Goal: Register for event/course

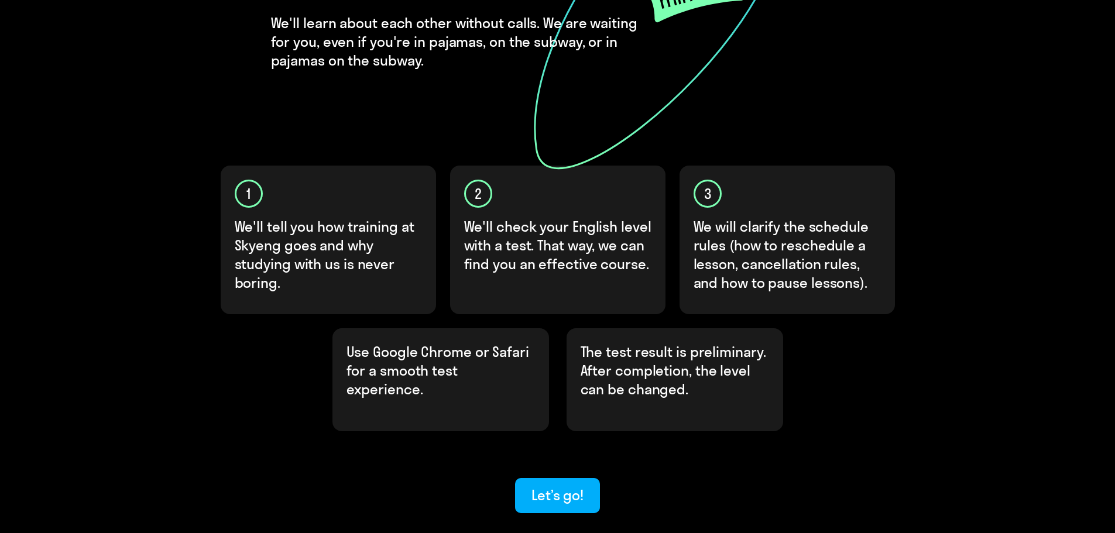
scroll to position [290, 0]
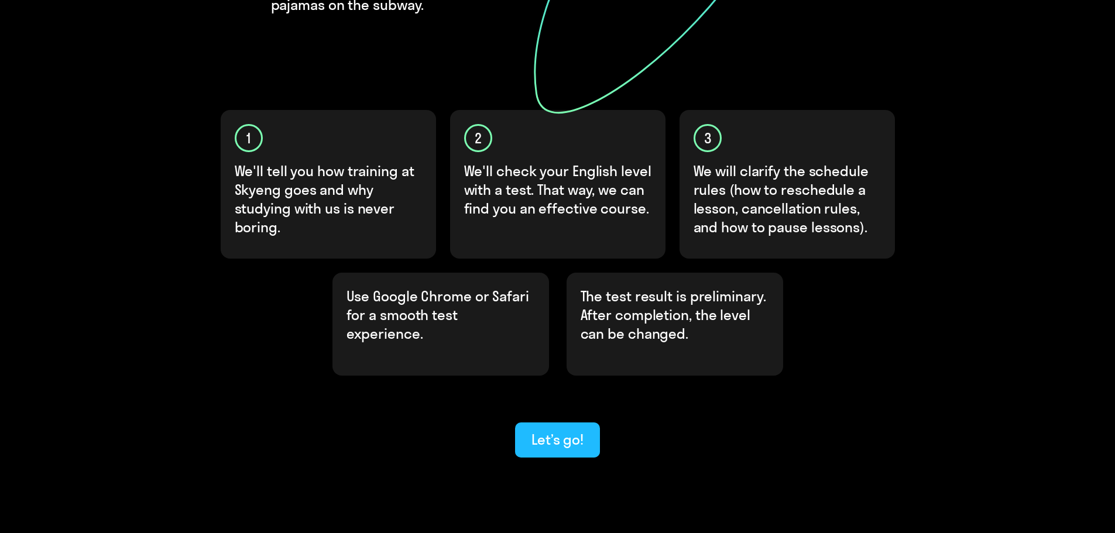
click at [557, 430] on div "Let’s go!" at bounding box center [557, 439] width 52 height 19
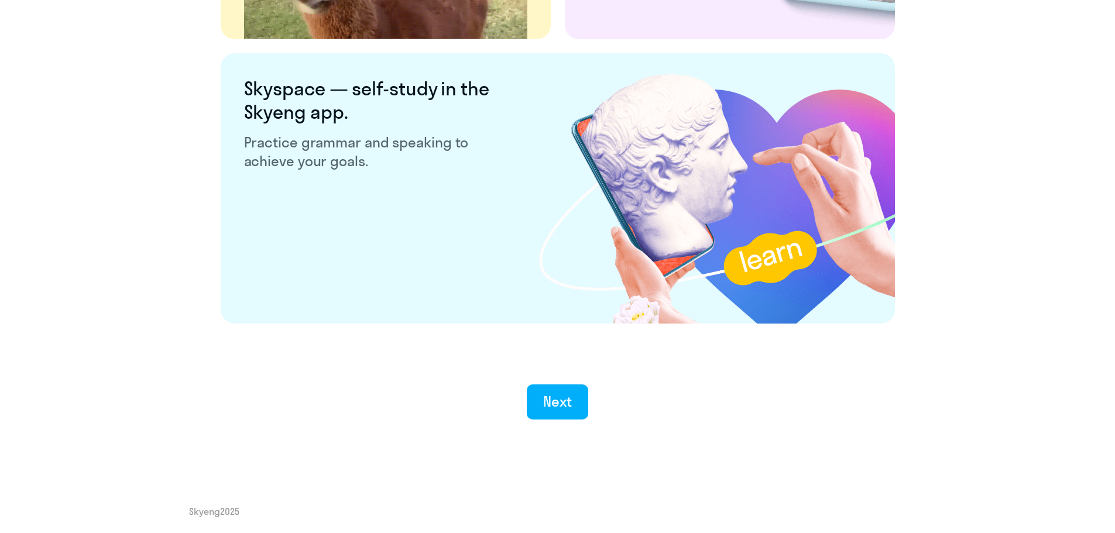
scroll to position [2179, 0]
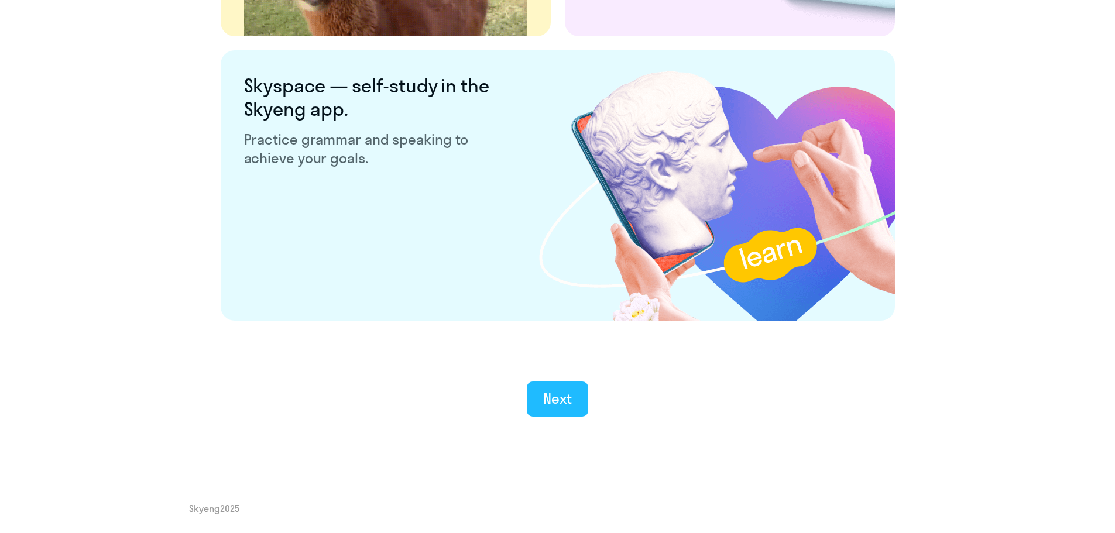
click at [554, 400] on div "Next" at bounding box center [557, 398] width 29 height 19
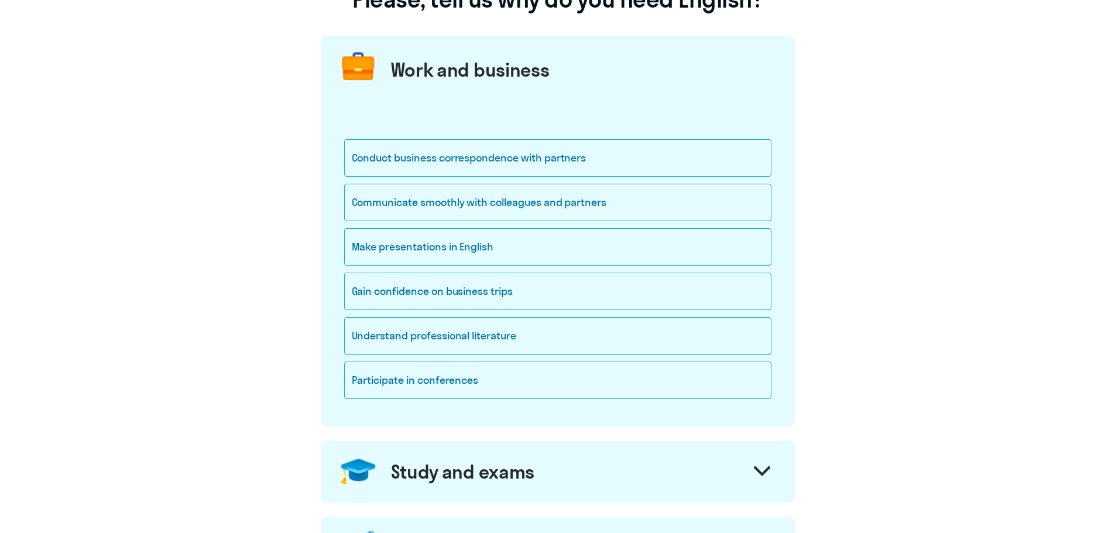
scroll to position [117, 0]
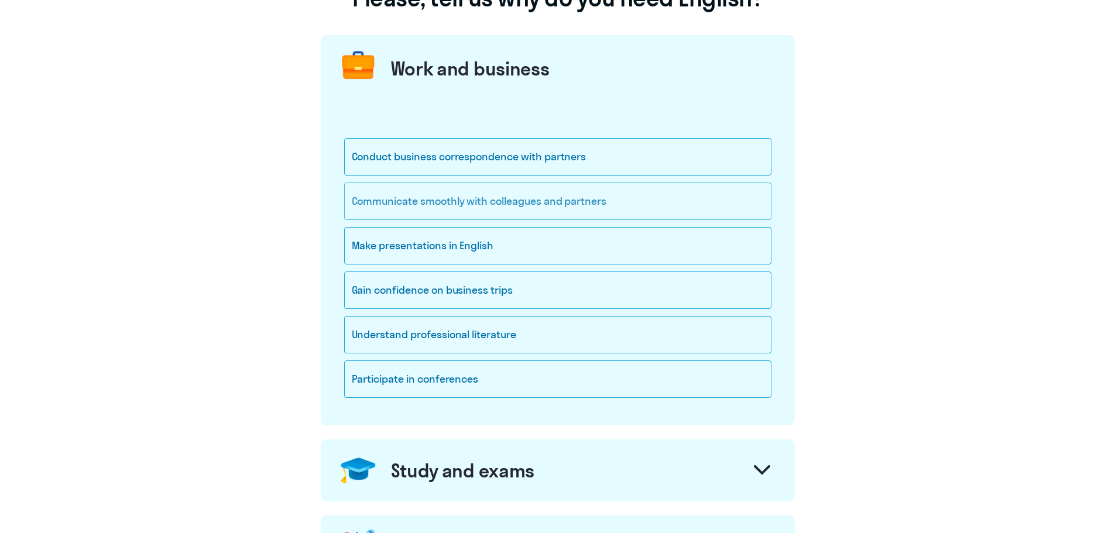
click at [709, 201] on div "Communicate smoothly with colleagues and partners" at bounding box center [557, 201] width 427 height 37
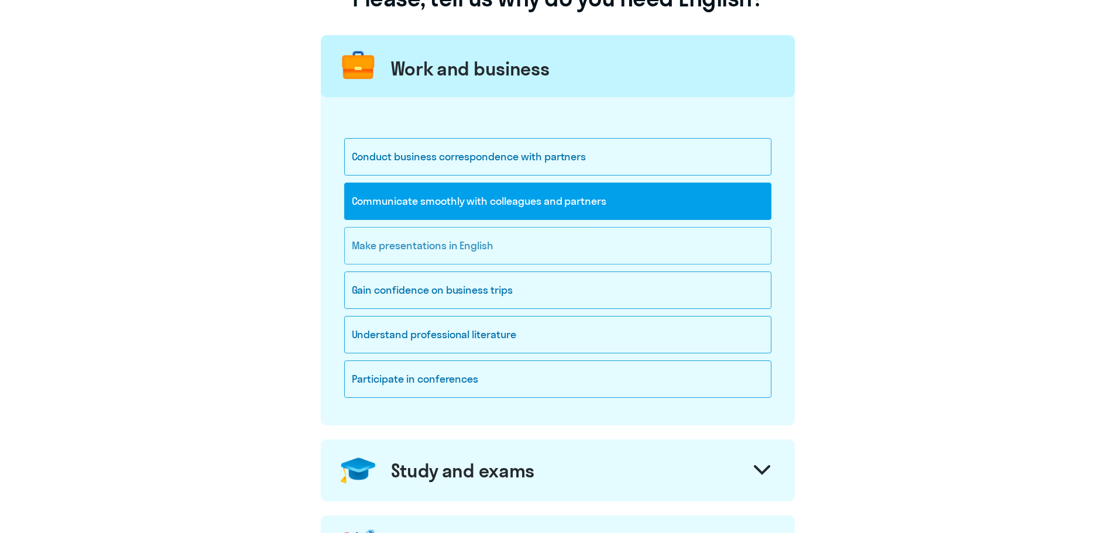
click at [705, 245] on div "Make presentations in English" at bounding box center [557, 245] width 427 height 37
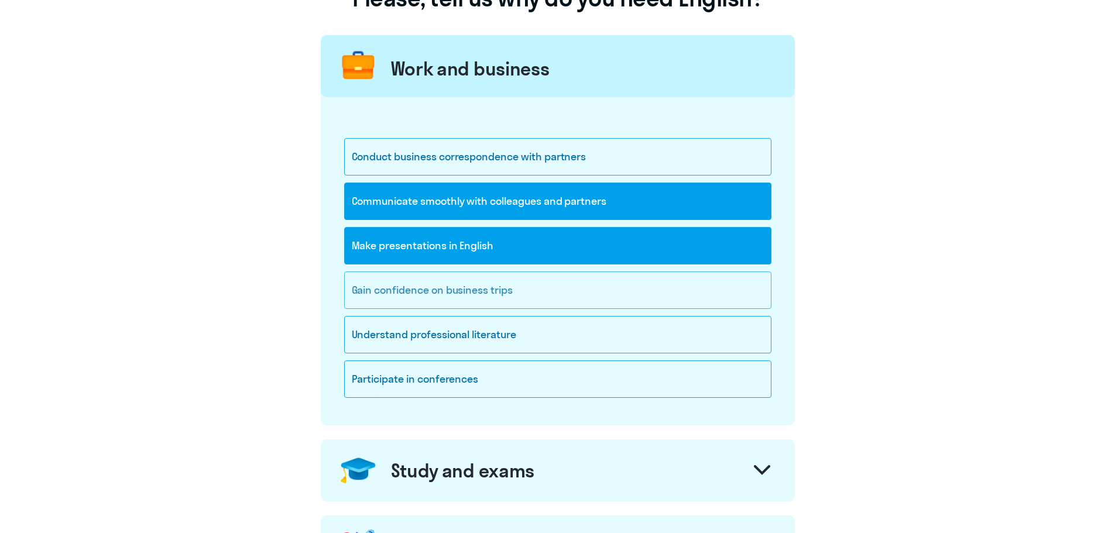
click at [712, 286] on div "Gain confidence on business trips" at bounding box center [557, 290] width 427 height 37
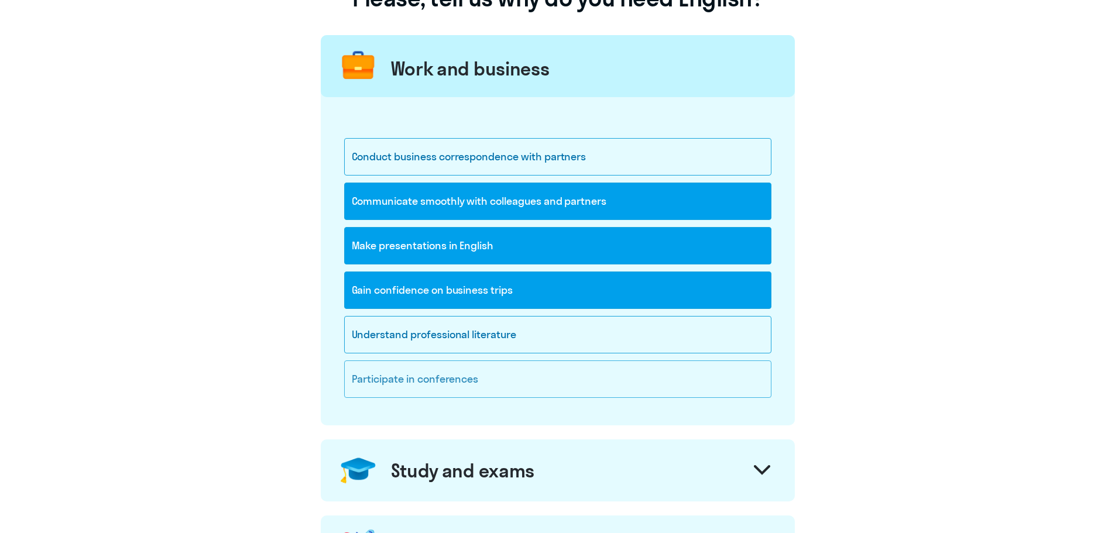
click at [713, 377] on div "Participate in conferences" at bounding box center [557, 378] width 427 height 37
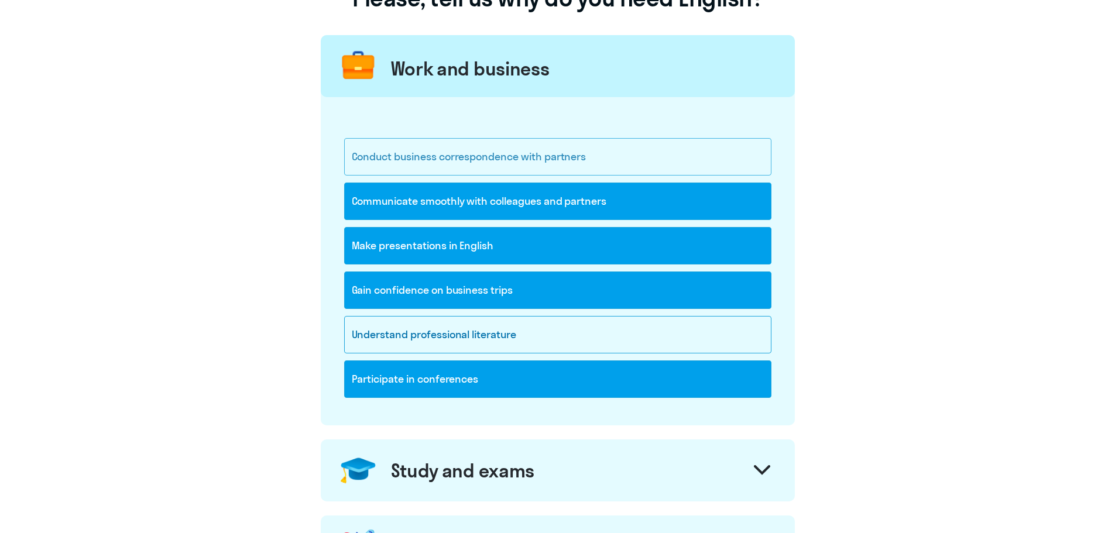
click at [703, 156] on div "Conduct business correspondence with partners" at bounding box center [557, 156] width 427 height 37
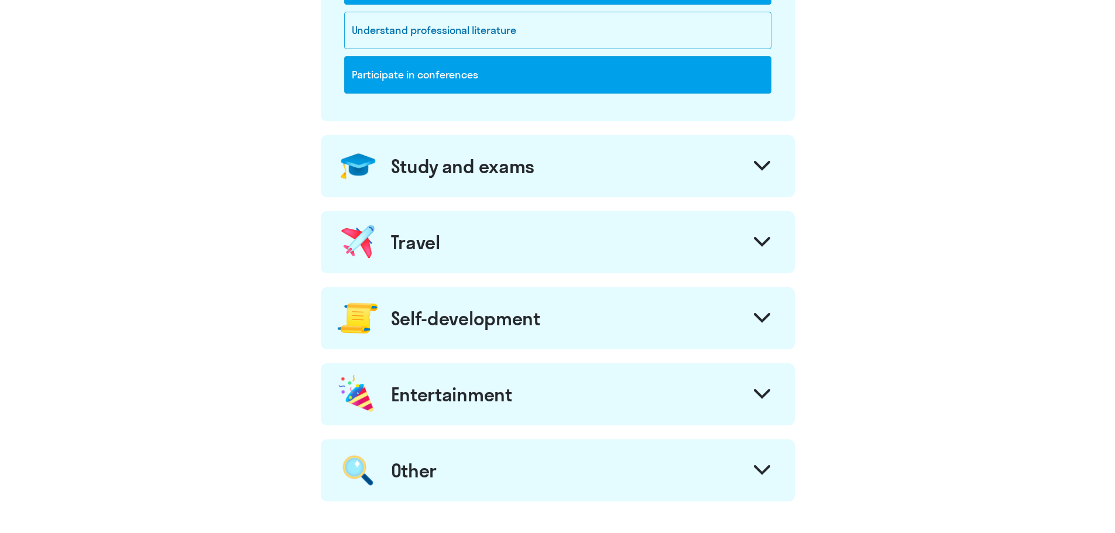
scroll to position [468, 0]
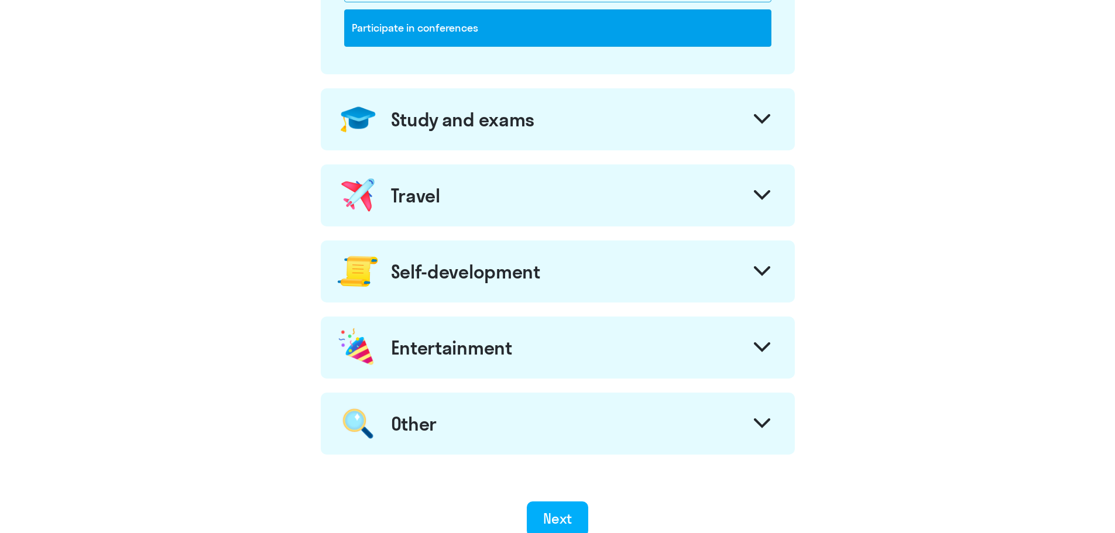
click at [748, 276] on div at bounding box center [762, 273] width 28 height 28
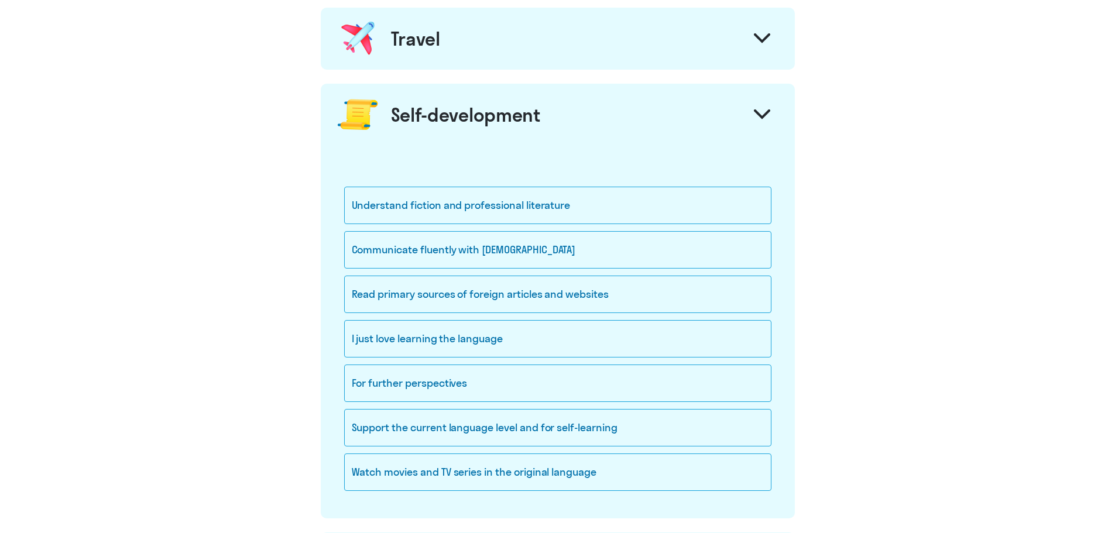
scroll to position [644, 0]
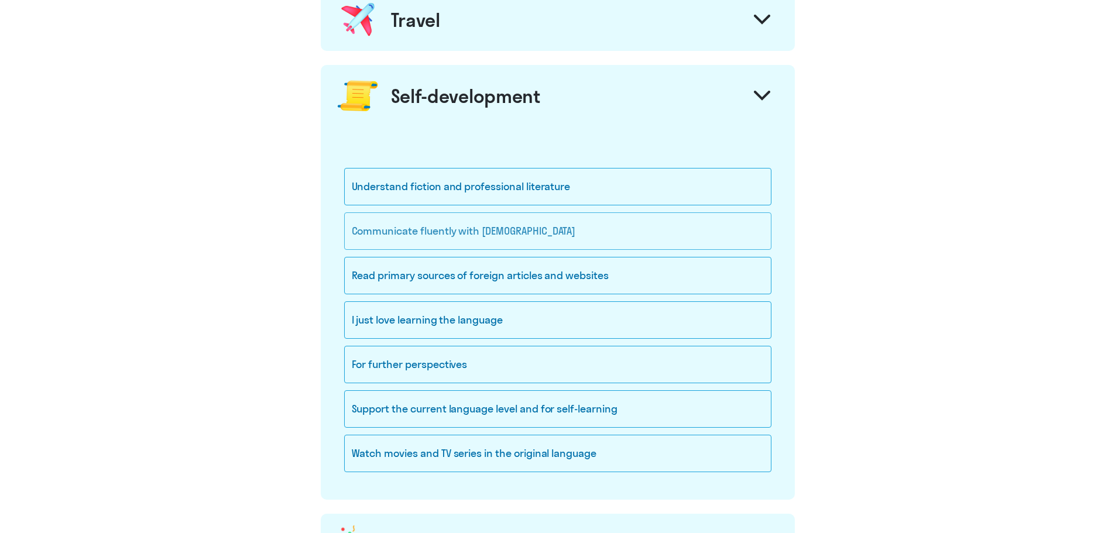
click at [706, 224] on div "Communicate fluently with [DEMOGRAPHIC_DATA]" at bounding box center [557, 230] width 427 height 37
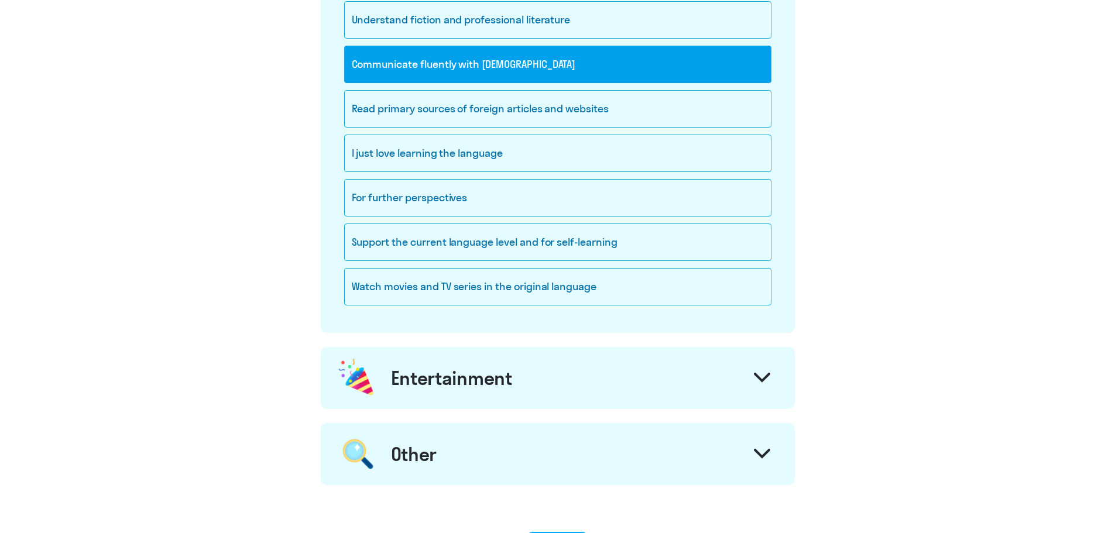
scroll to position [819, 0]
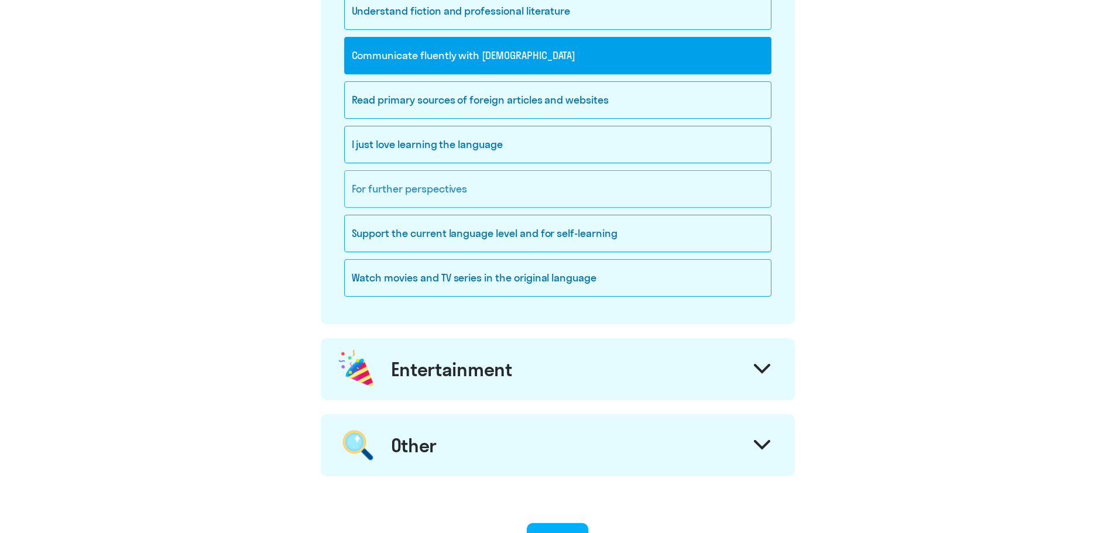
click at [697, 187] on div "For further perspectives" at bounding box center [557, 188] width 427 height 37
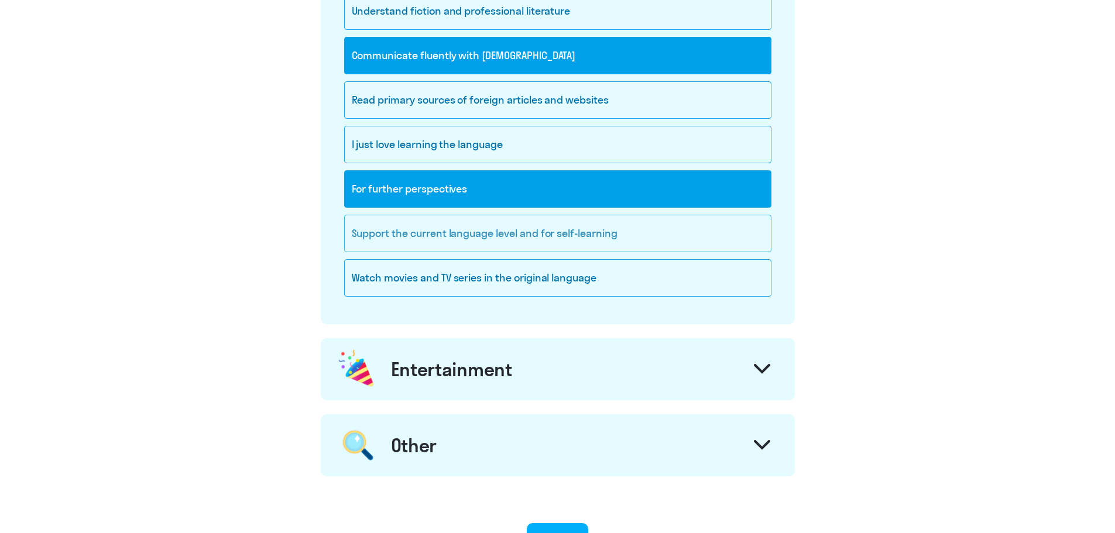
click at [699, 237] on div "Support the current language level and for self-learning" at bounding box center [557, 233] width 427 height 37
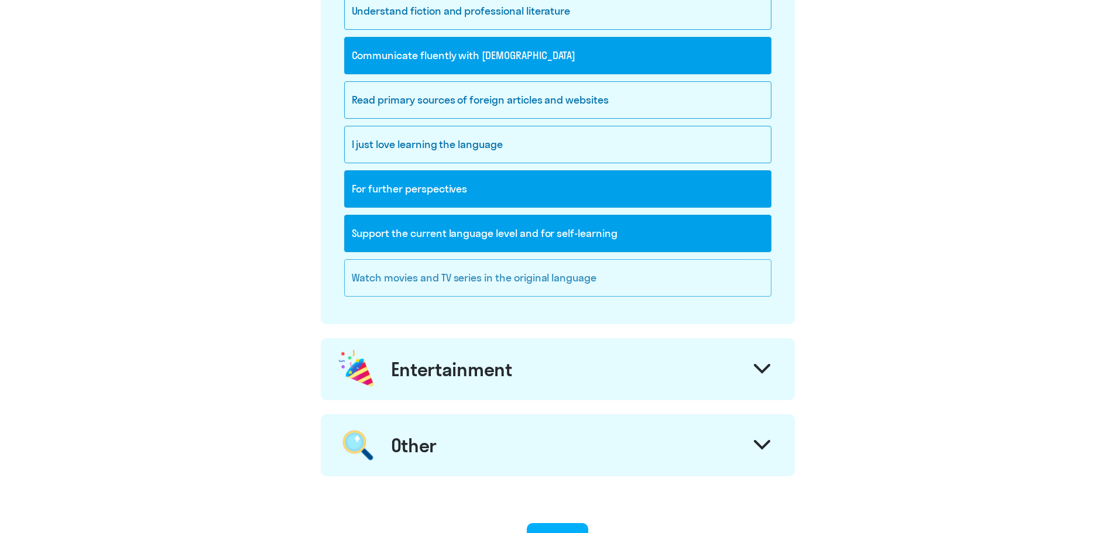
click at [703, 277] on div "Watch movies and TV series in the original language" at bounding box center [557, 277] width 427 height 37
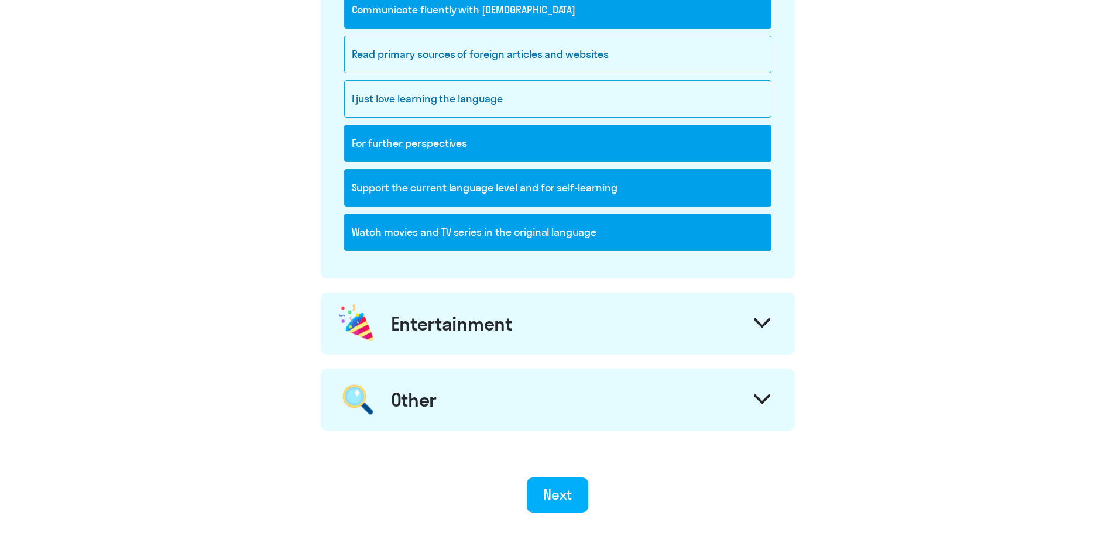
scroll to position [936, 0]
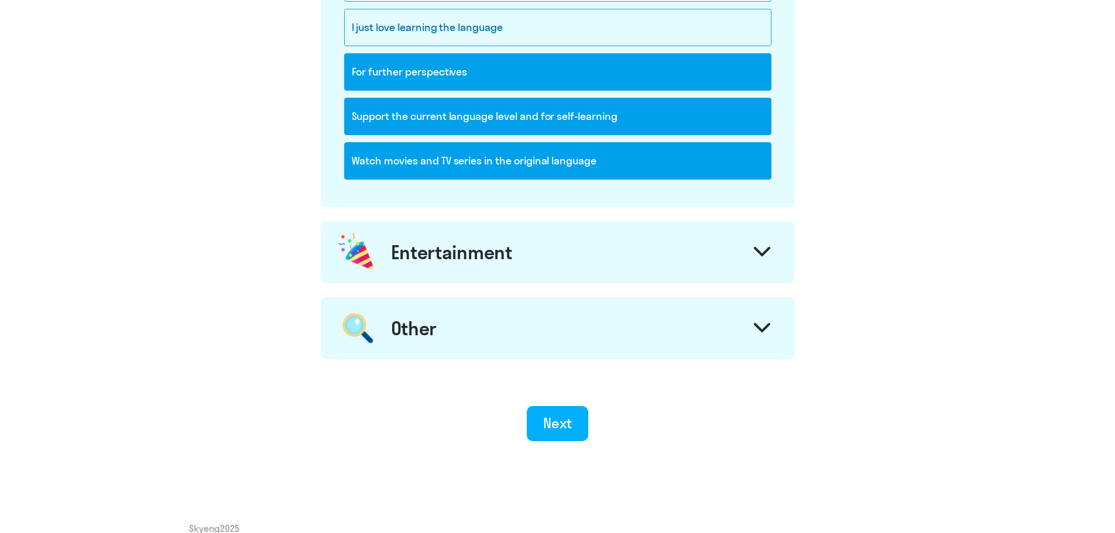
click at [703, 259] on div "Entertainment" at bounding box center [558, 252] width 474 height 62
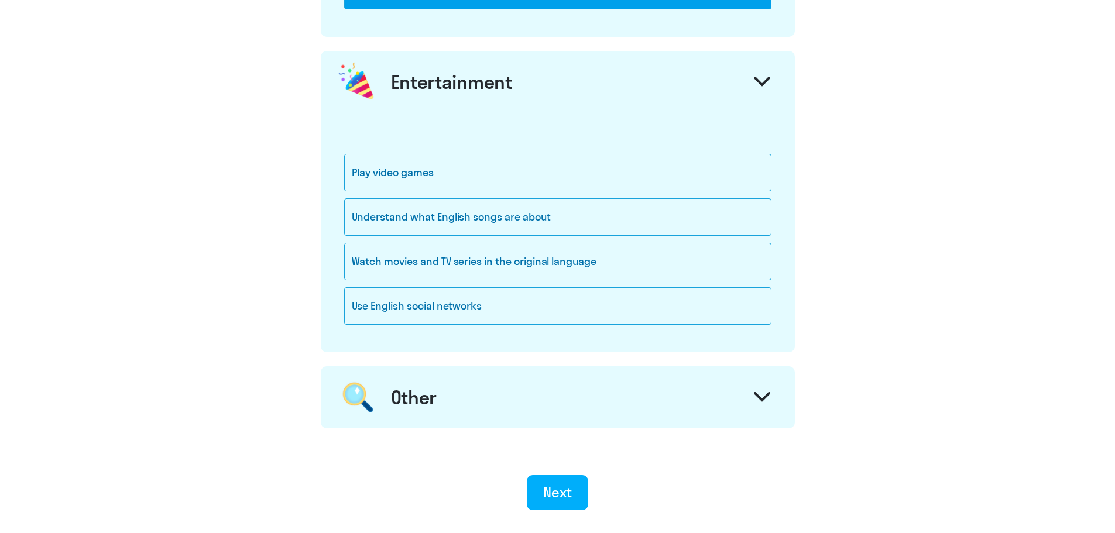
scroll to position [1112, 0]
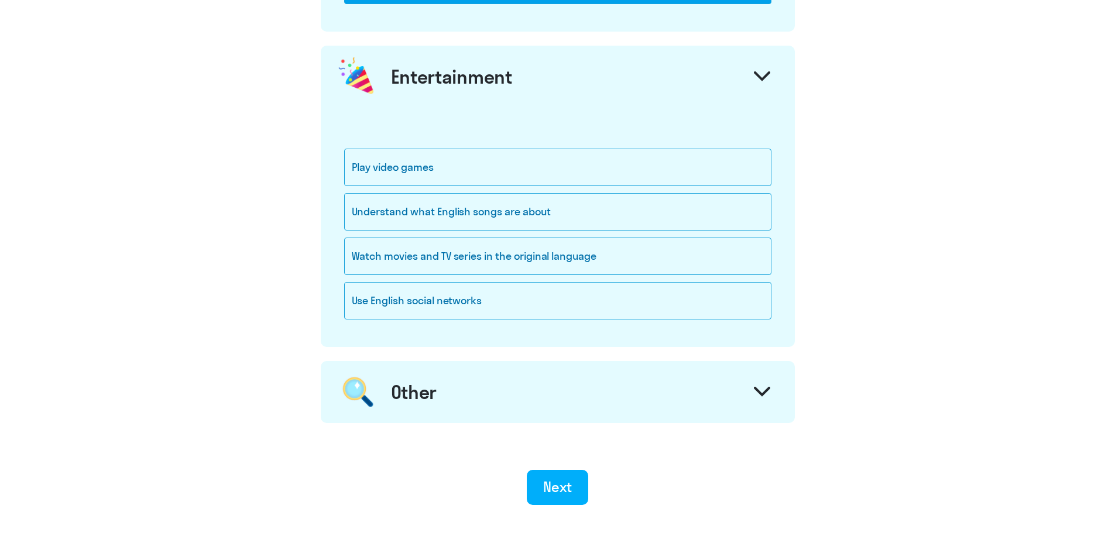
click at [708, 401] on div "Other" at bounding box center [558, 392] width 474 height 62
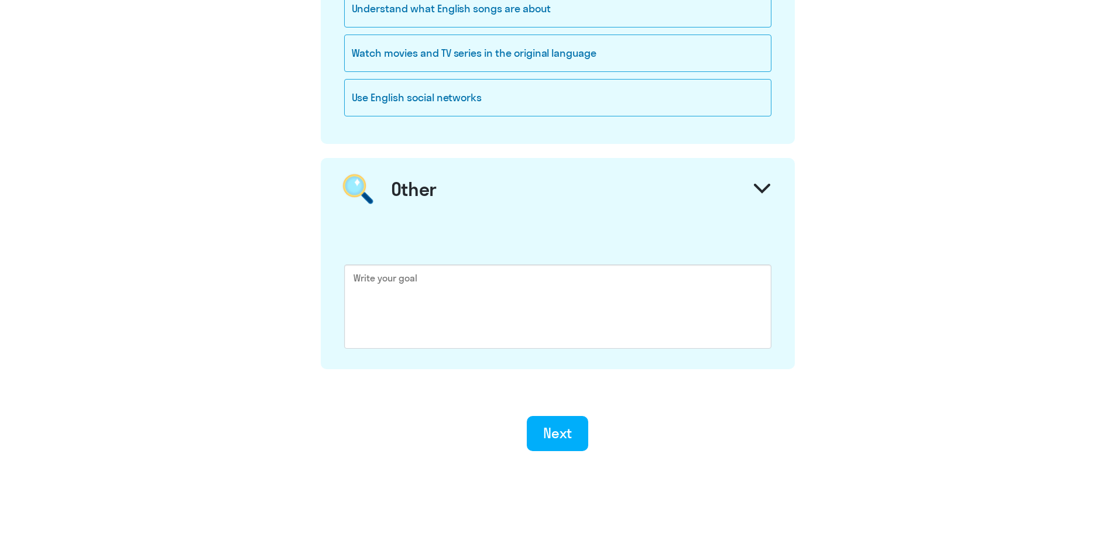
scroll to position [1345, 0]
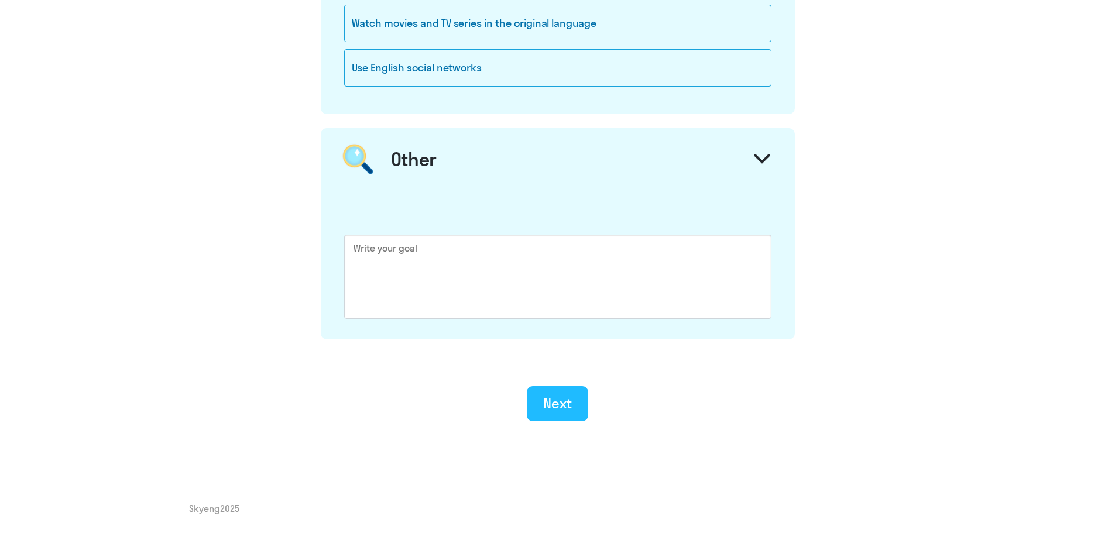
click at [563, 406] on div "Next" at bounding box center [557, 403] width 29 height 19
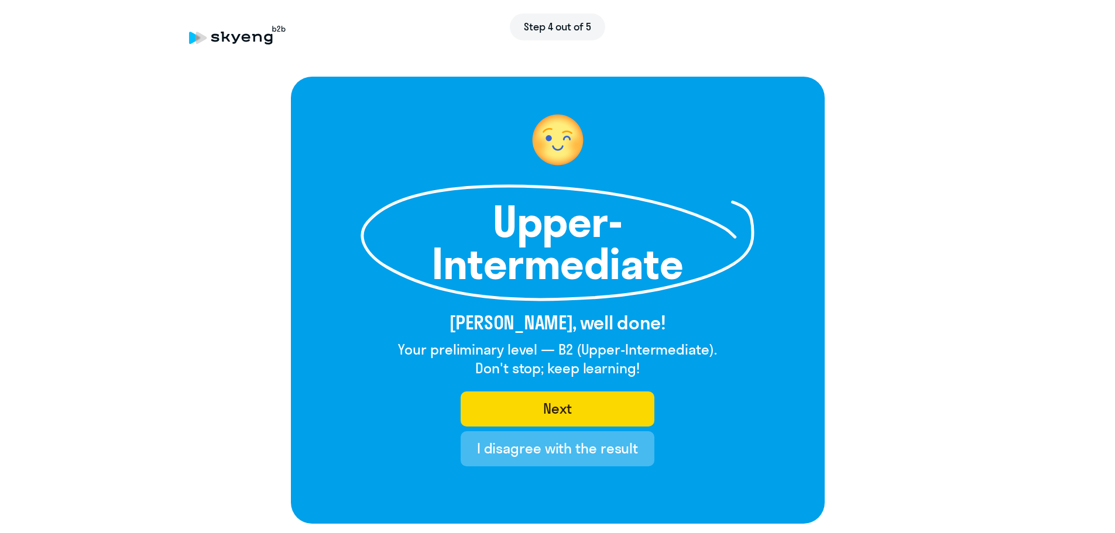
scroll to position [59, 0]
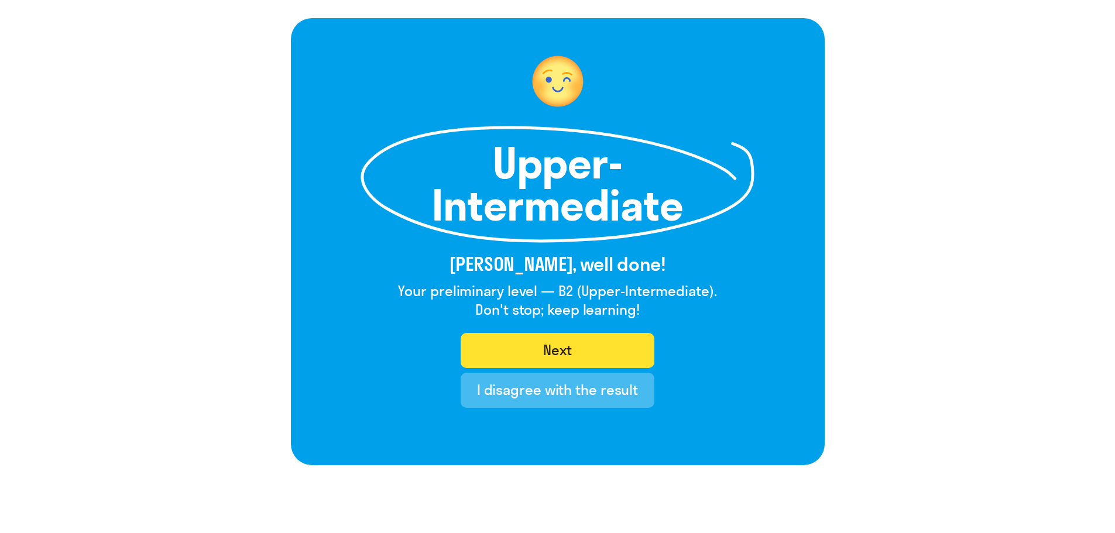
click at [628, 353] on button "Next" at bounding box center [558, 350] width 194 height 35
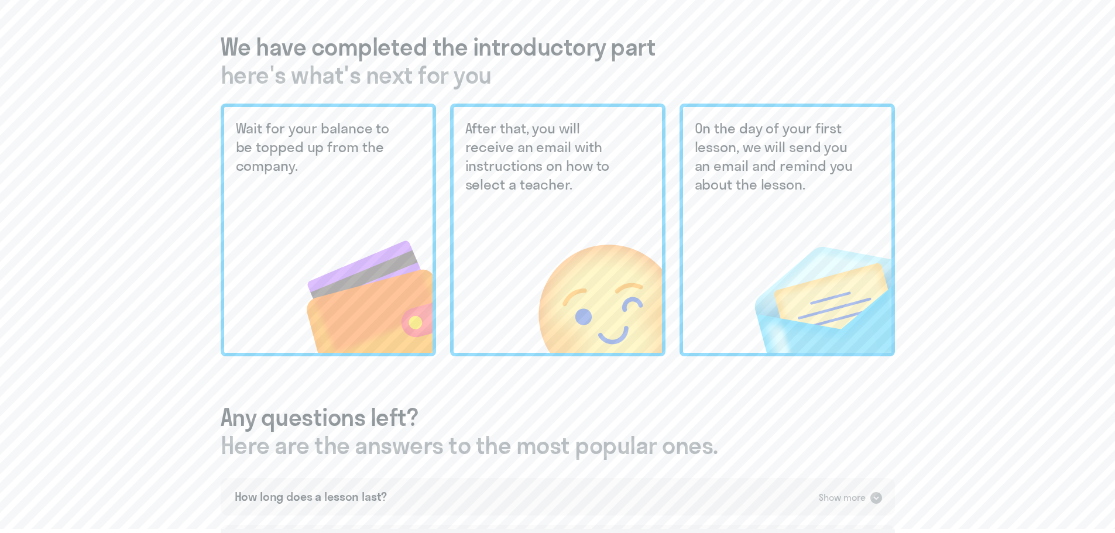
scroll to position [340, 0]
